Goal: Transaction & Acquisition: Register for event/course

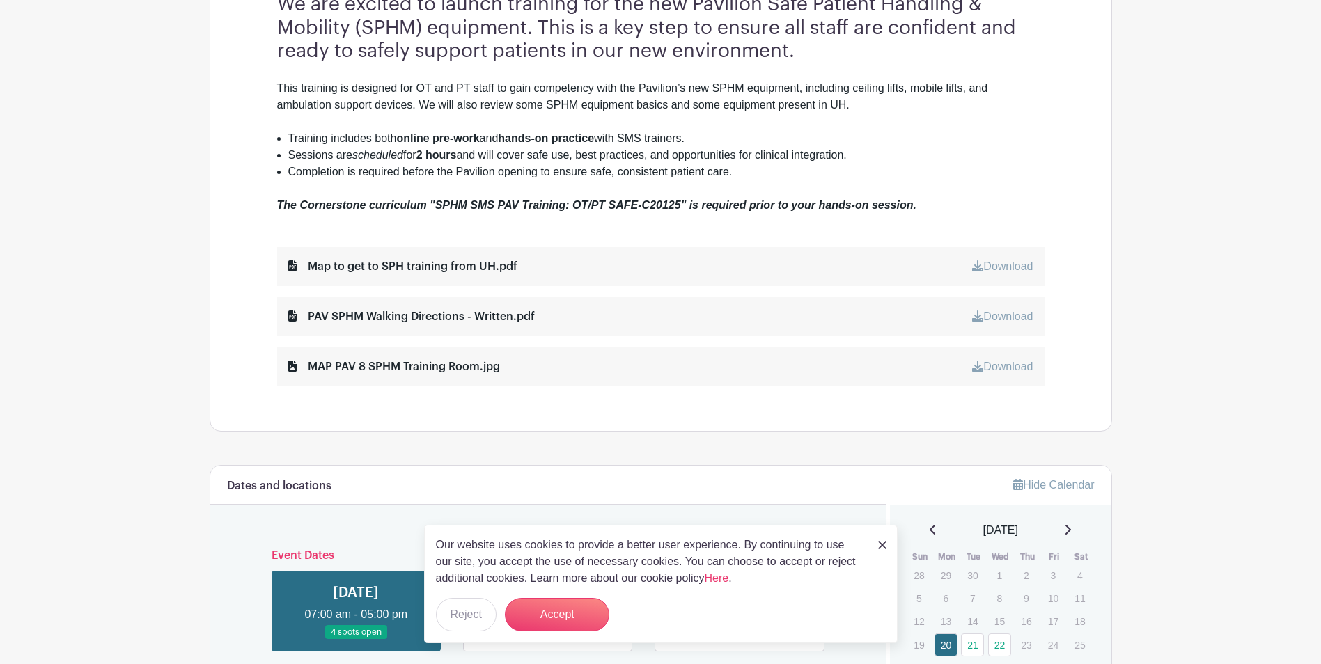
scroll to position [557, 0]
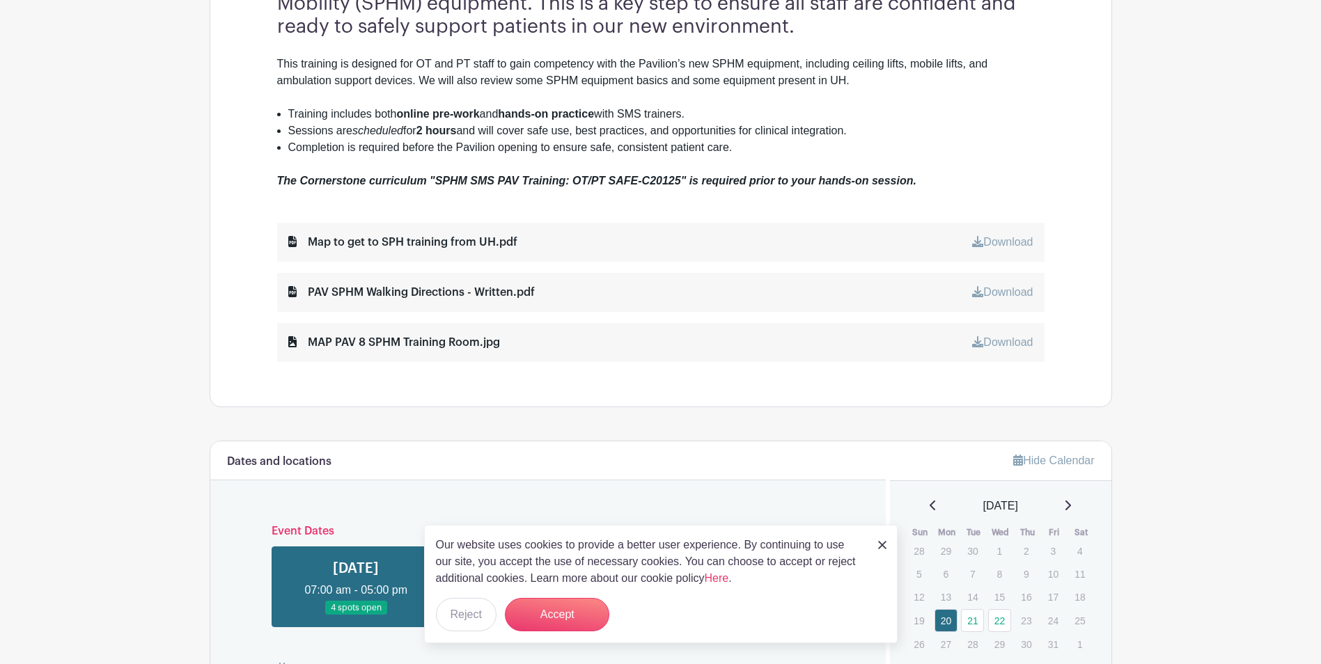
click at [879, 541] on img at bounding box center [882, 545] width 8 height 8
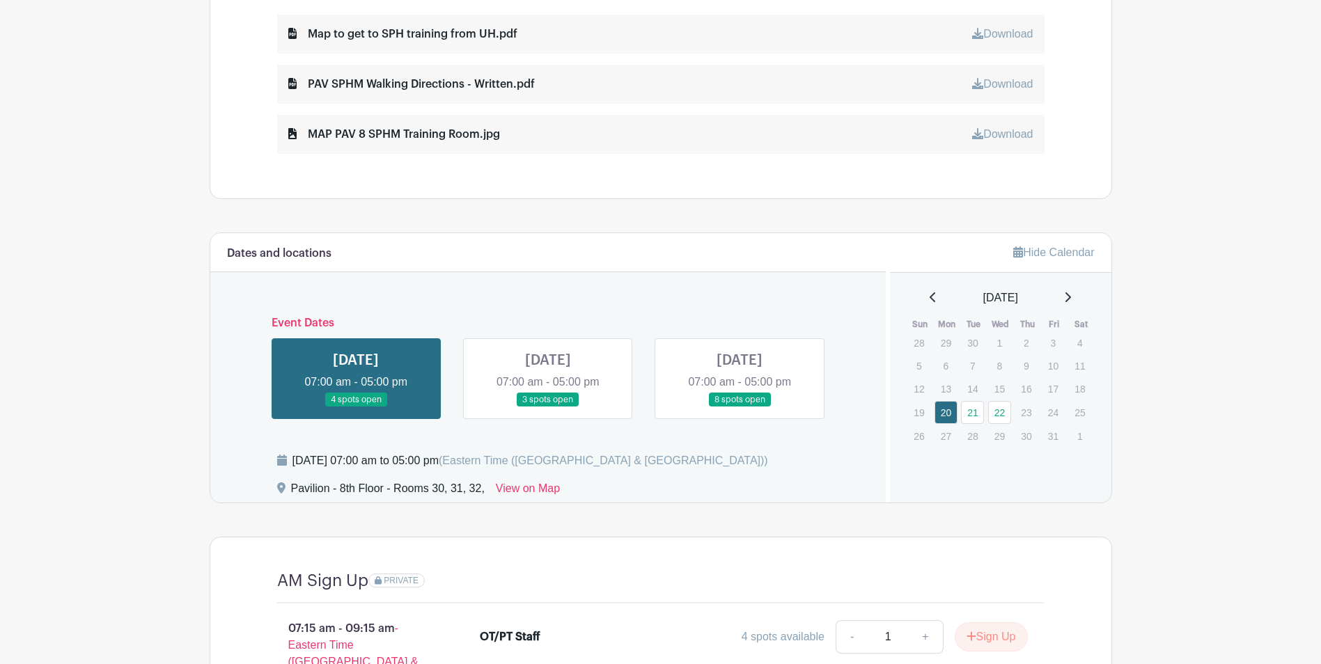
scroll to position [766, 0]
click at [356, 407] on link at bounding box center [356, 407] width 0 height 0
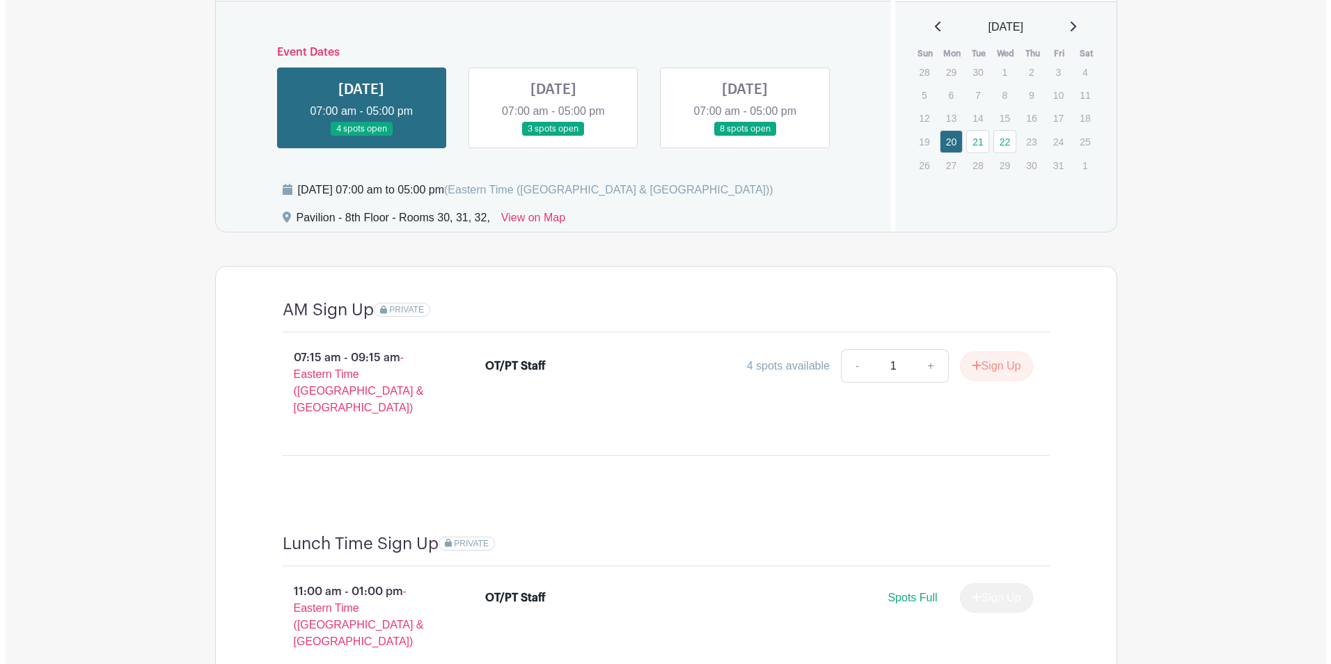
scroll to position [1030, 0]
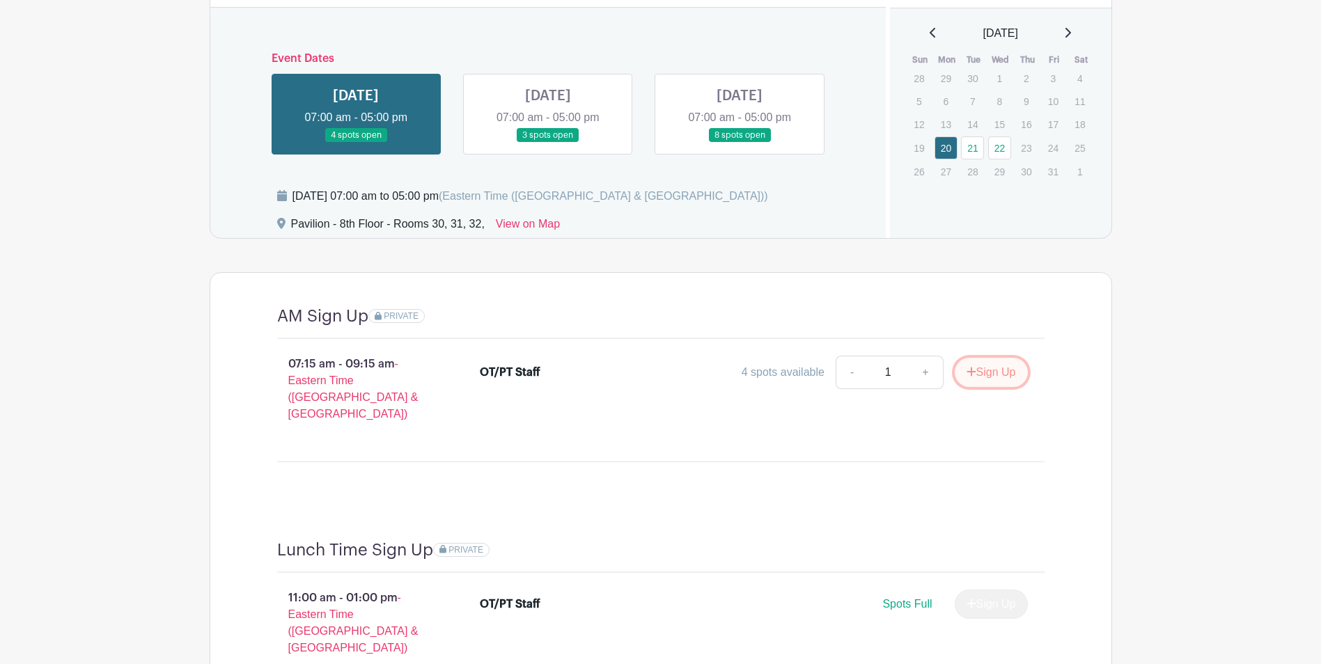
click at [1023, 377] on button "Sign Up" at bounding box center [991, 372] width 73 height 29
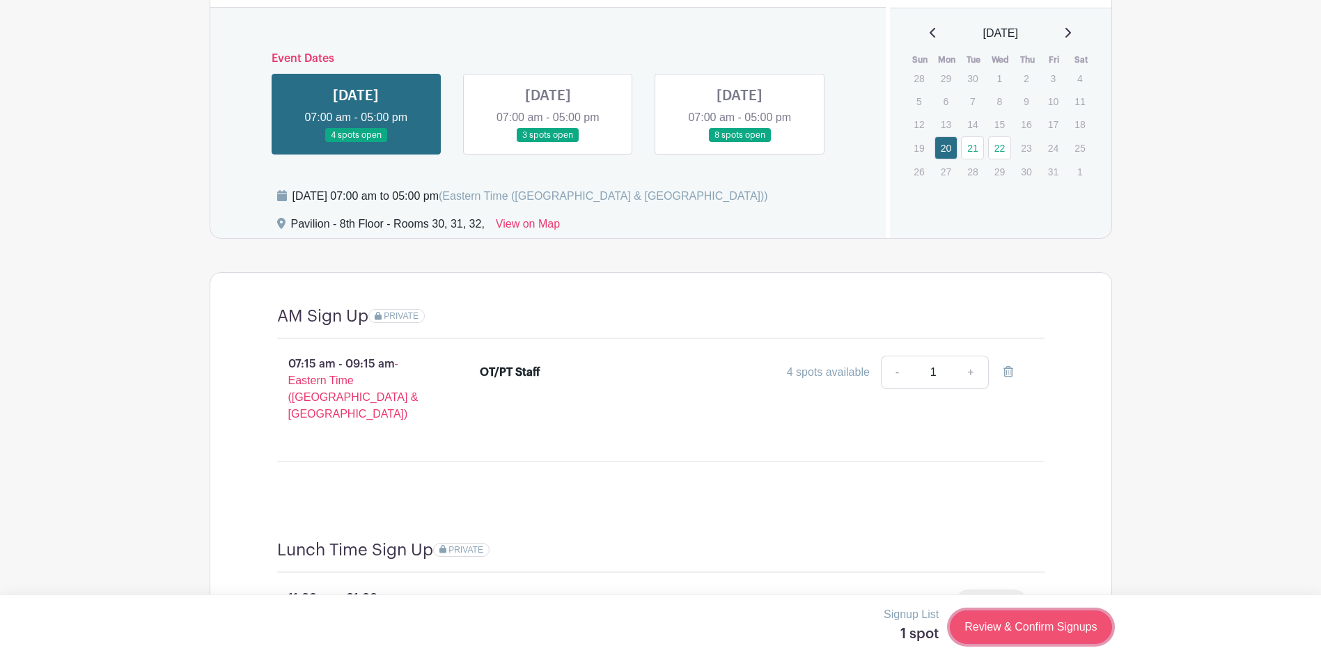
click at [1002, 611] on link "Review & Confirm Signups" at bounding box center [1031, 627] width 162 height 33
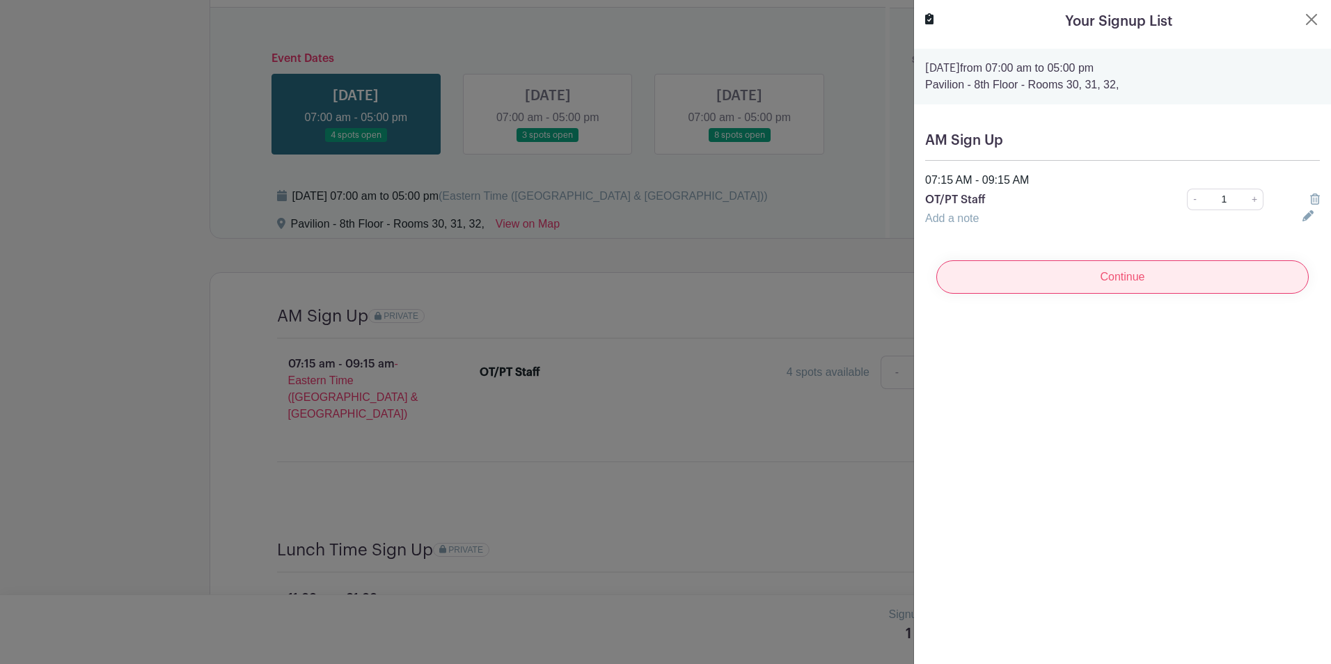
click at [1123, 281] on input "Continue" at bounding box center [1123, 276] width 373 height 33
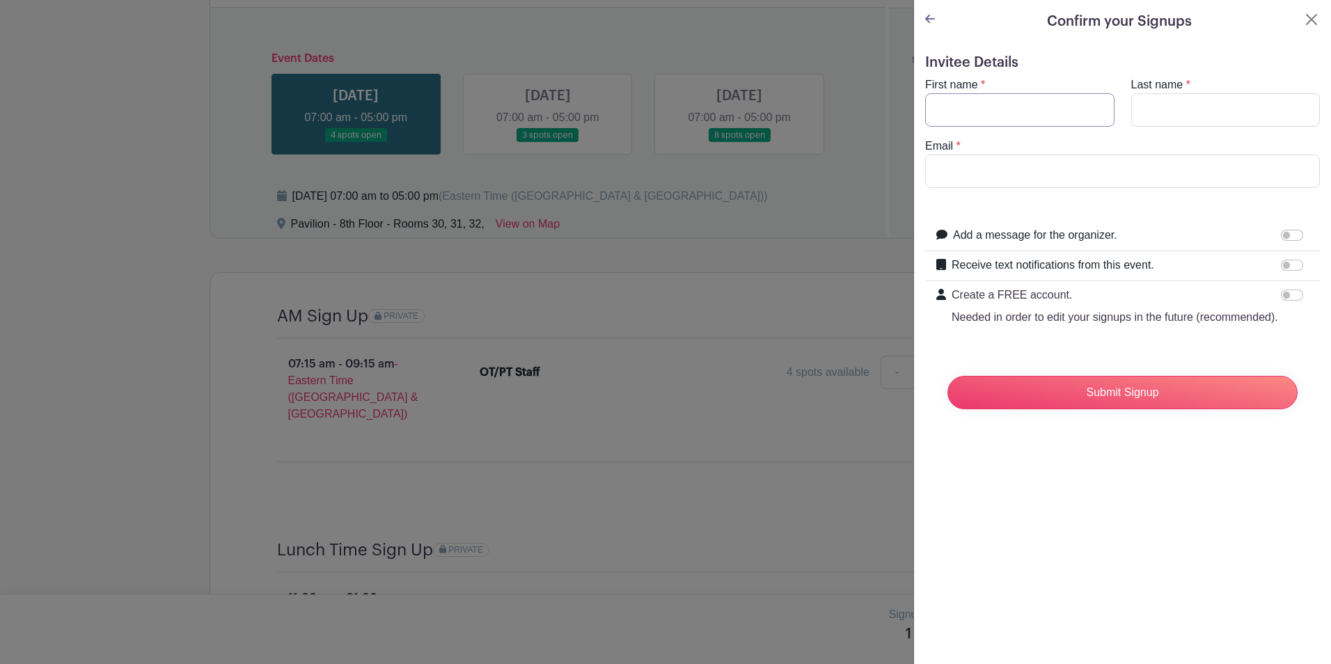
click at [1016, 117] on input "First name" at bounding box center [1019, 109] width 189 height 33
type input "[PERSON_NAME]"
type input "[EMAIL_ADDRESS][DOMAIN_NAME]"
click at [1281, 270] on input "Receive text notifications from this event." at bounding box center [1292, 265] width 22 height 11
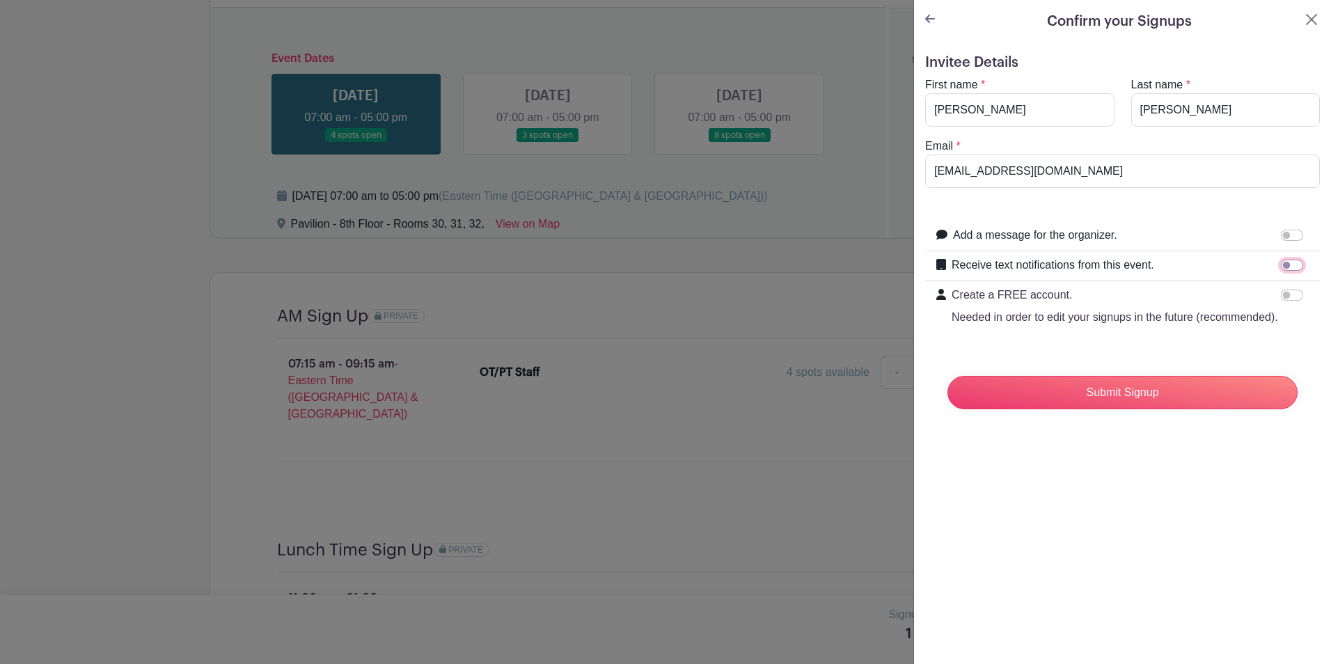
checkbox input "true"
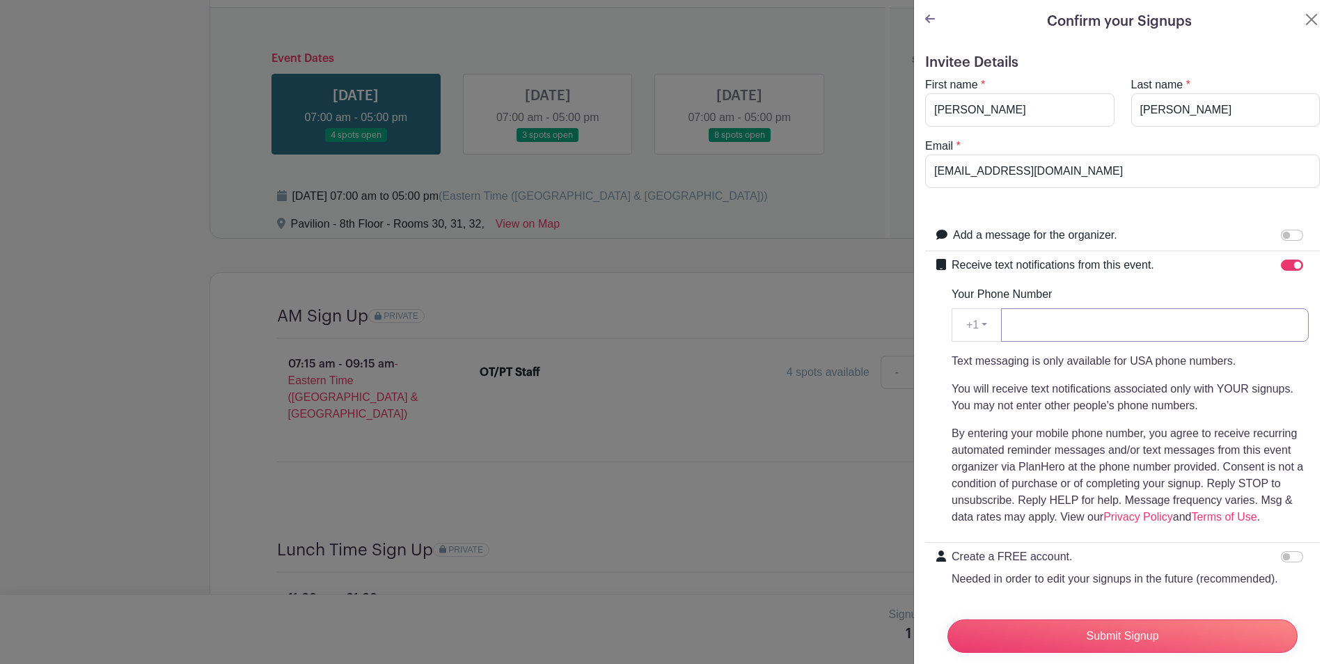
click at [1185, 329] on input "Your Phone Number" at bounding box center [1155, 324] width 308 height 33
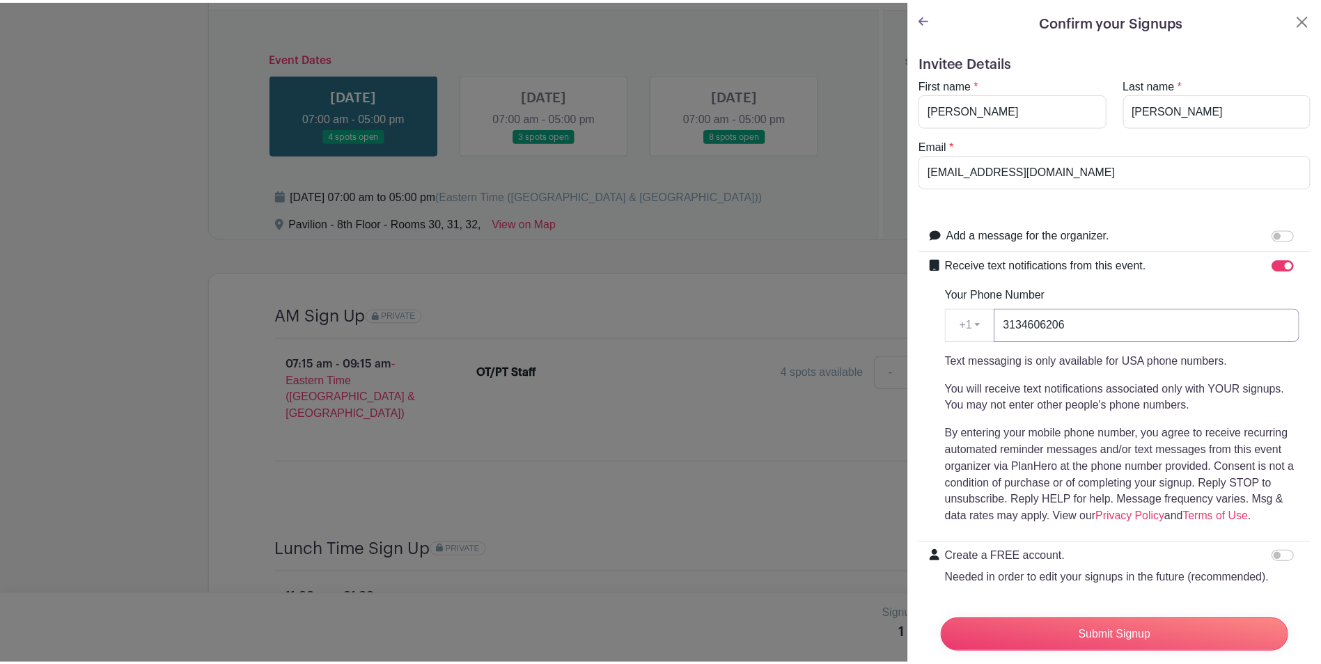
scroll to position [68, 0]
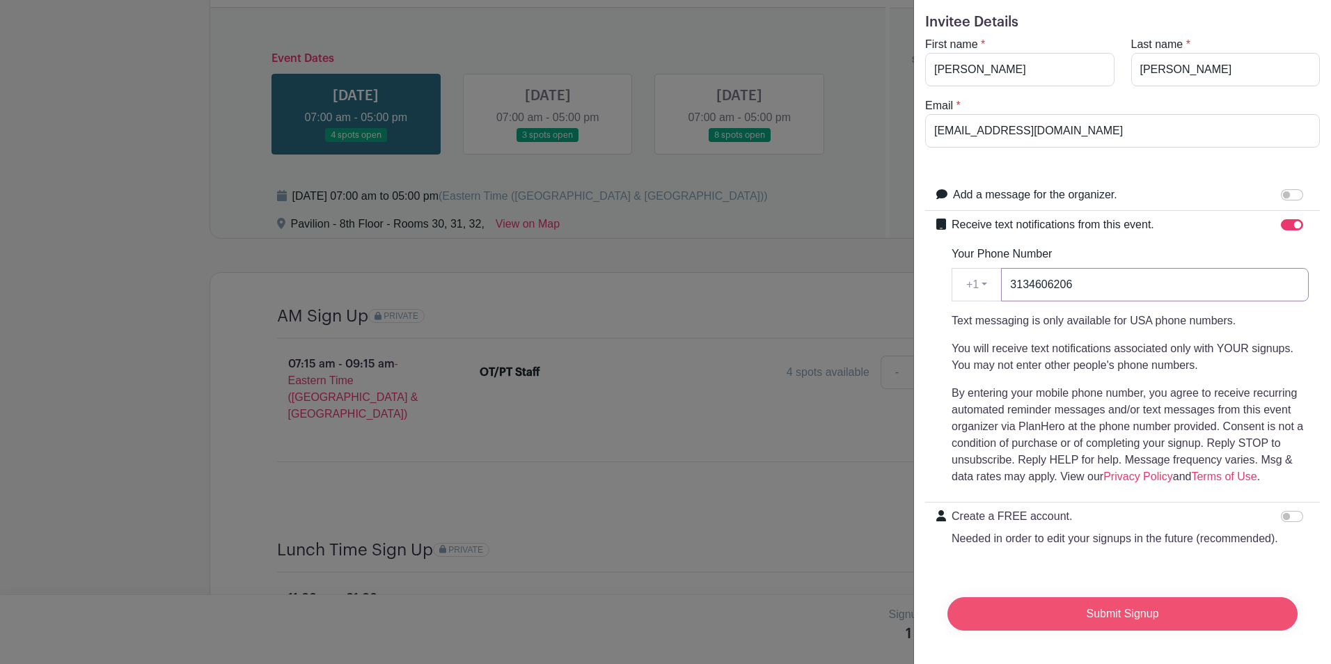
type input "3134606206"
click at [1184, 608] on input "Submit Signup" at bounding box center [1123, 613] width 350 height 33
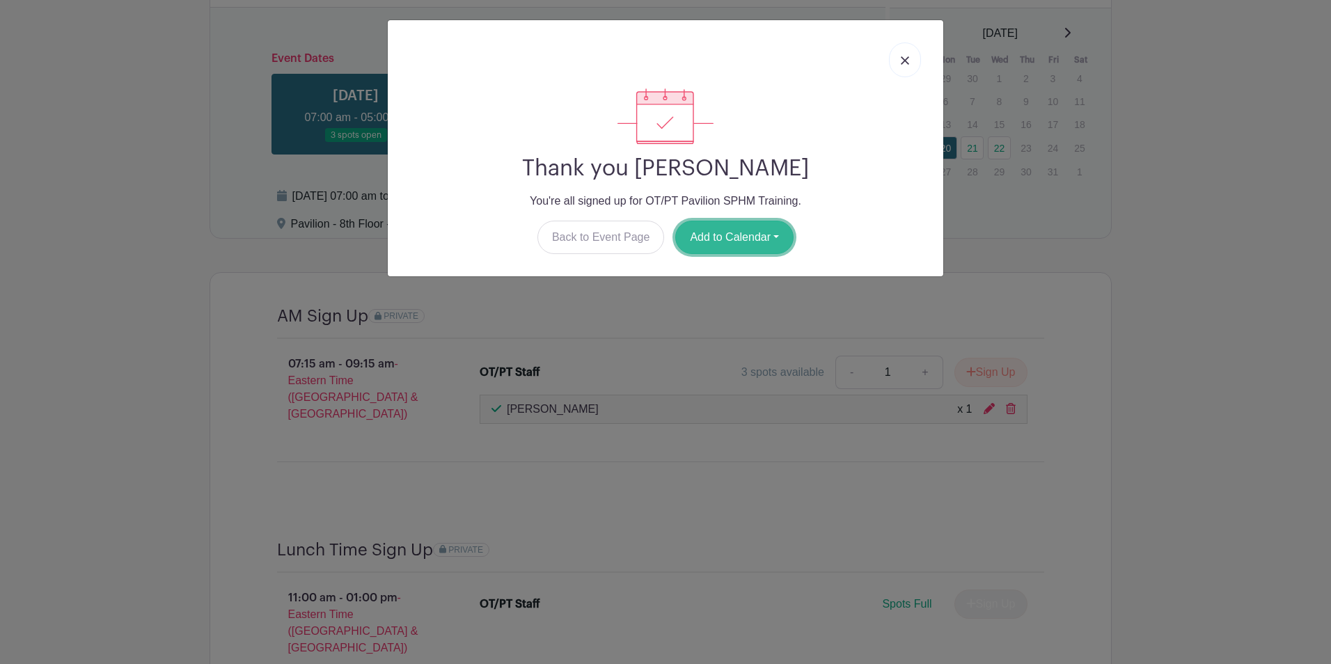
click at [733, 242] on button "Add to Calendar" at bounding box center [734, 237] width 118 height 33
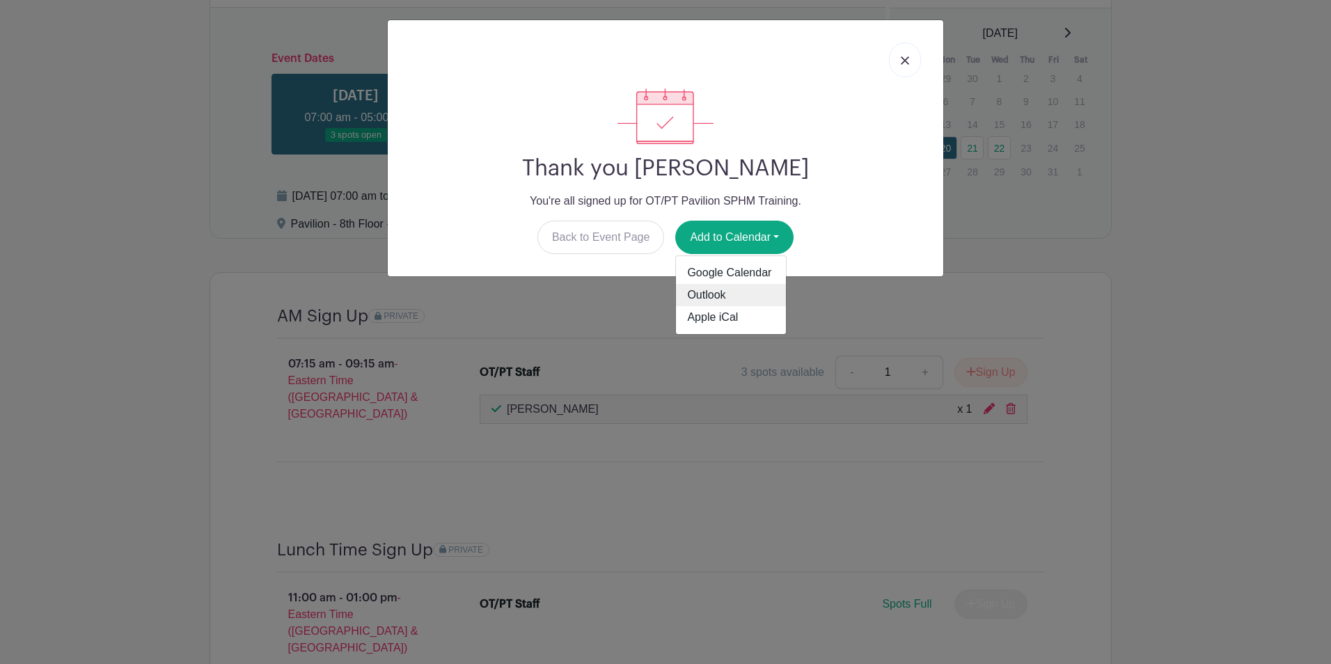
click at [749, 293] on link "Outlook" at bounding box center [731, 295] width 110 height 22
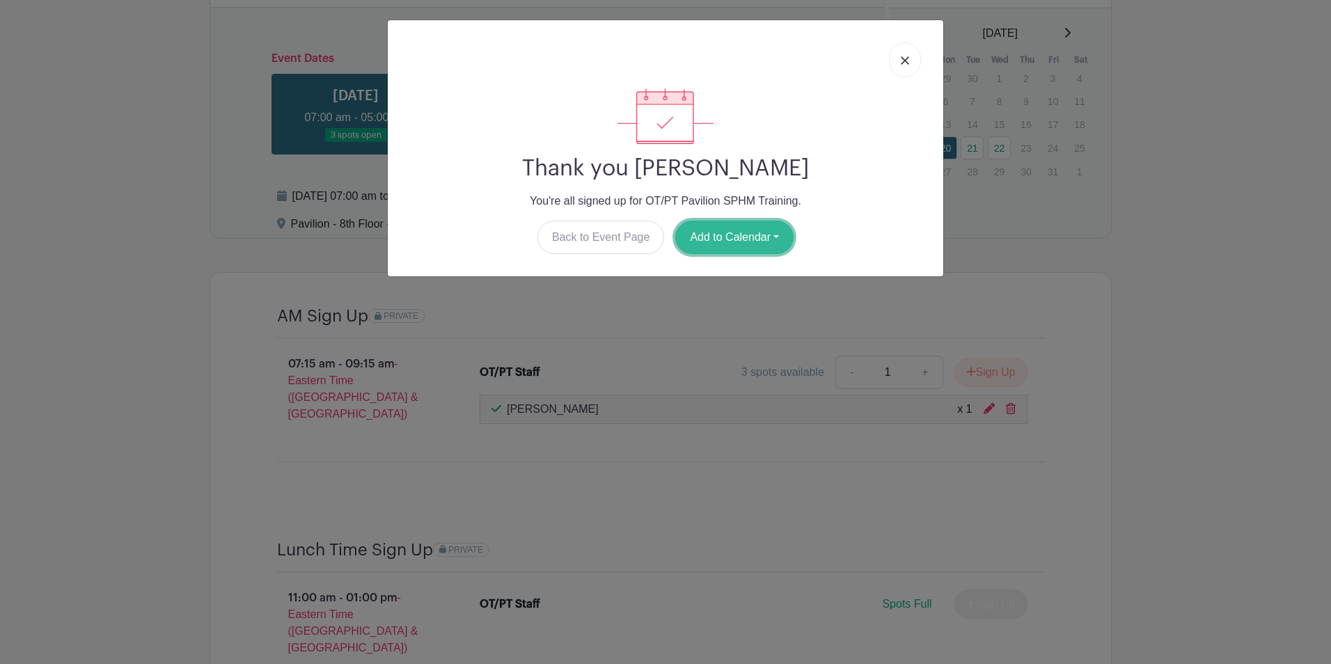
click at [764, 249] on button "Add to Calendar" at bounding box center [734, 237] width 118 height 33
click at [765, 247] on button "Add to Calendar" at bounding box center [734, 237] width 118 height 33
click at [905, 63] on img at bounding box center [905, 60] width 8 height 8
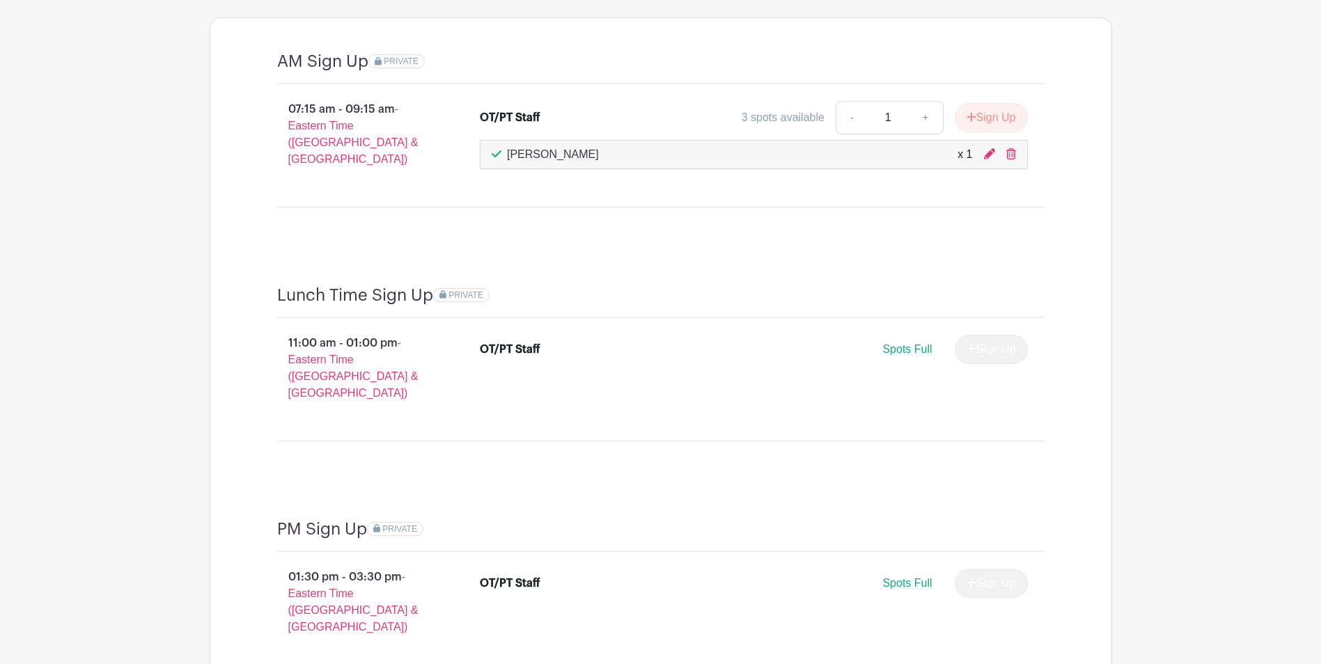
scroll to position [1385, 0]
